Goal: Task Accomplishment & Management: Manage account settings

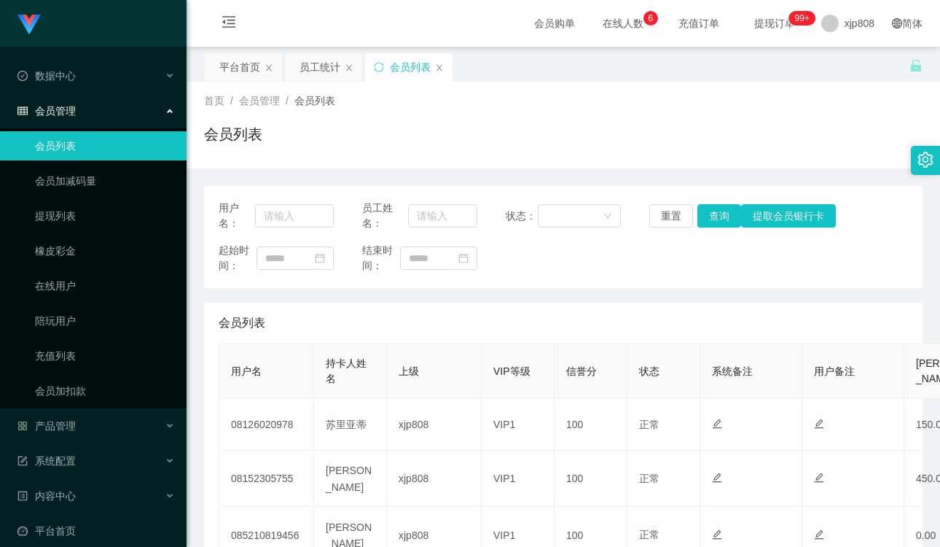
click at [76, 141] on link "会员列表" at bounding box center [105, 145] width 140 height 29
click at [38, 137] on link "会员列表" at bounding box center [105, 145] width 140 height 29
click at [61, 141] on link "会员列表" at bounding box center [105, 145] width 140 height 29
click at [63, 143] on link "会员列表" at bounding box center [105, 145] width 140 height 29
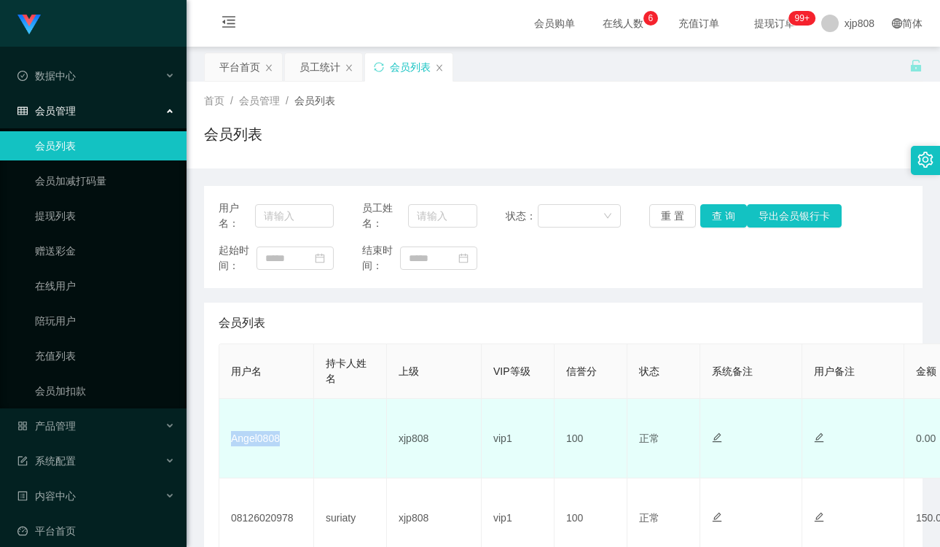
drag, startPoint x: 220, startPoint y: 439, endPoint x: 292, endPoint y: 440, distance: 72.2
click at [292, 440] on td "Angel0808" at bounding box center [266, 438] width 95 height 79
copy td "Angel0808"
